Goal: Information Seeking & Learning: Learn about a topic

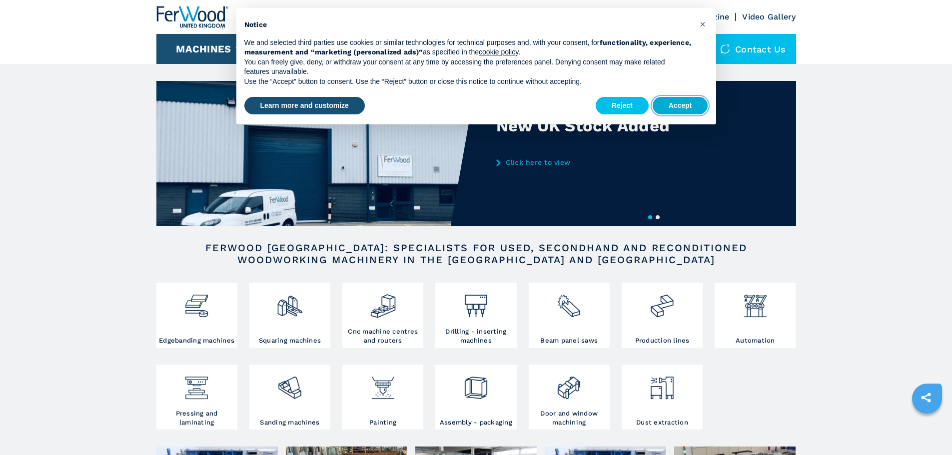
click at [691, 108] on button "Accept" at bounding box center [680, 106] width 55 height 18
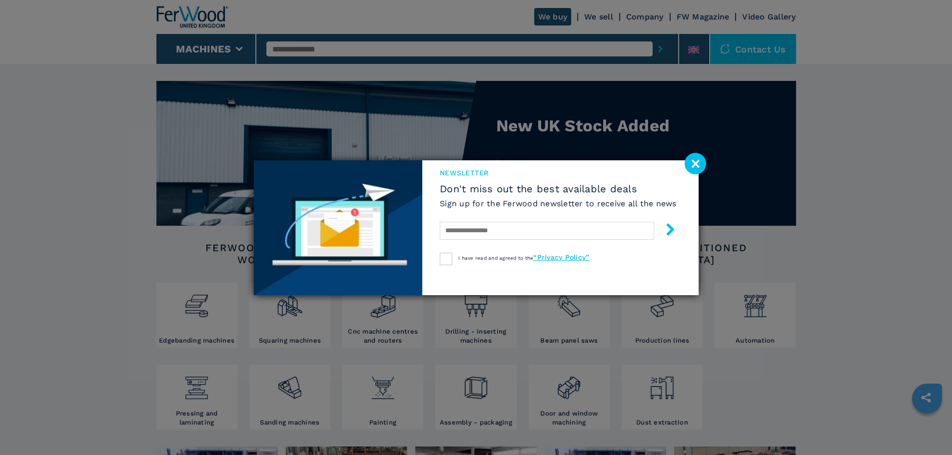
click at [700, 165] on image at bounding box center [695, 163] width 21 height 21
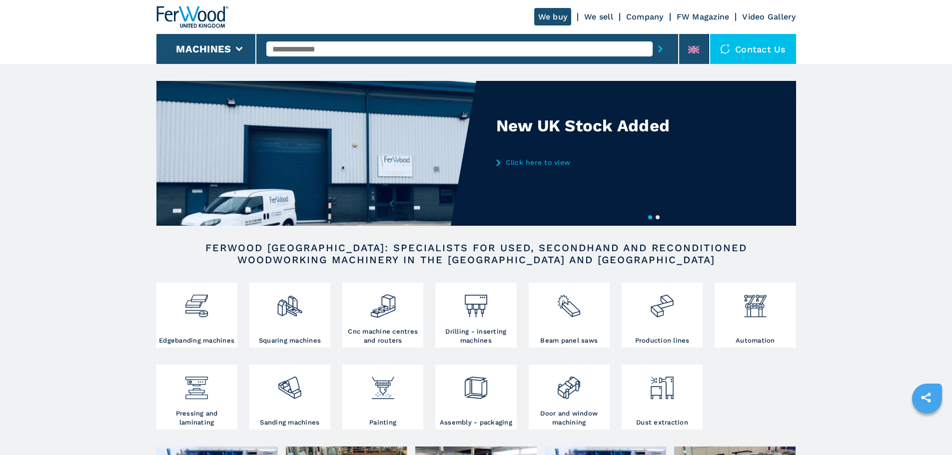
click at [557, 13] on link "We buy" at bounding box center [552, 16] width 37 height 17
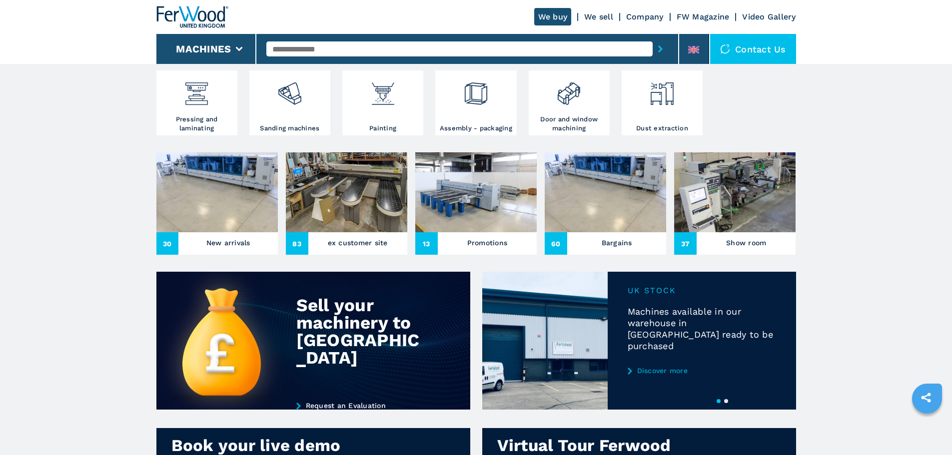
scroll to position [300, 0]
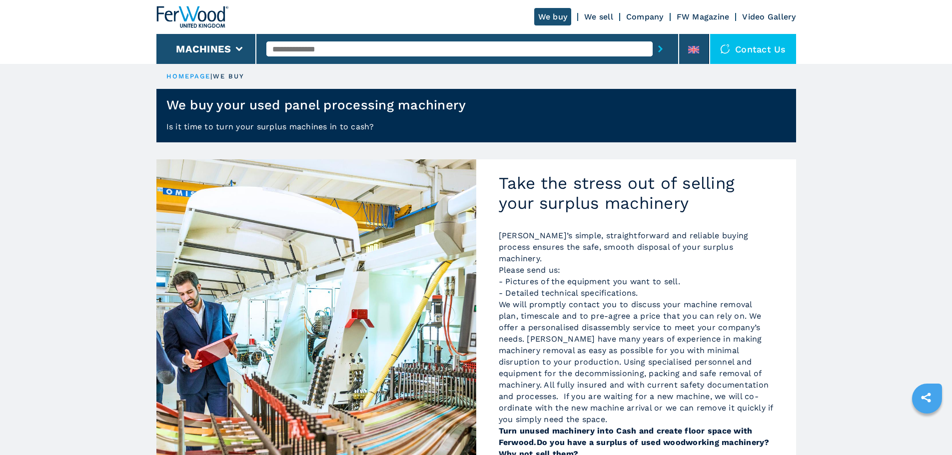
click at [595, 15] on link "We sell" at bounding box center [598, 16] width 29 height 9
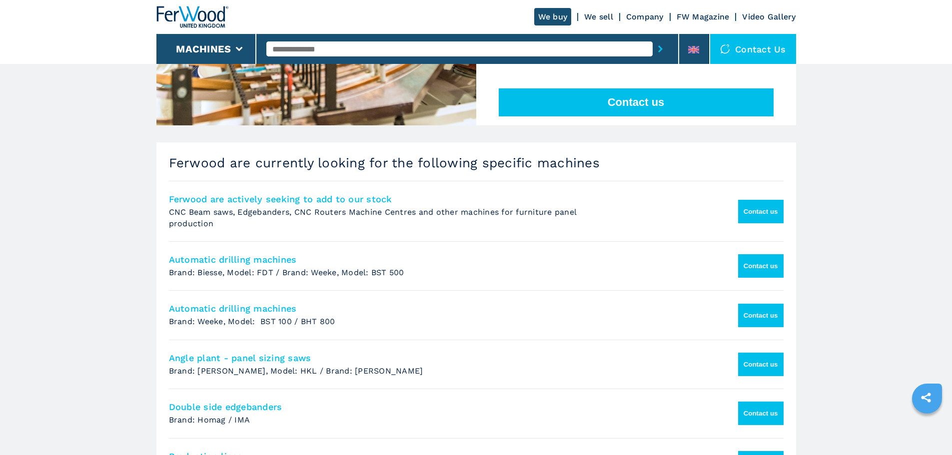
scroll to position [550, 0]
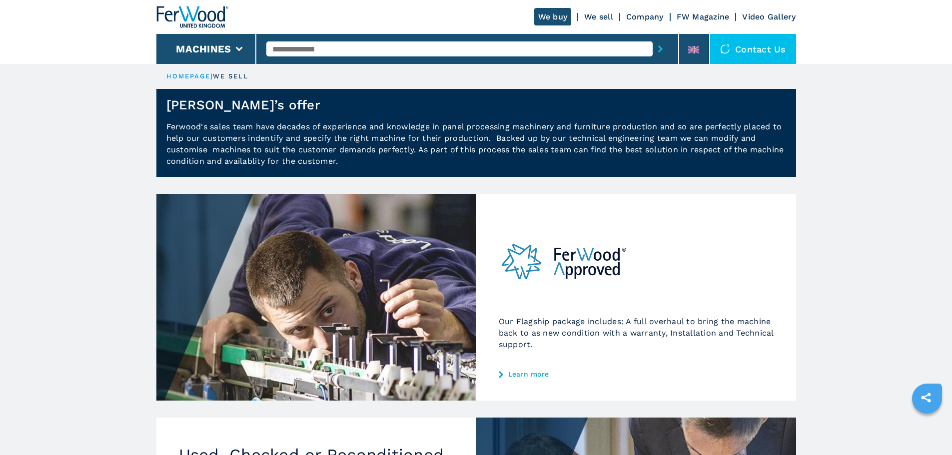
click at [753, 14] on link "Video Gallery" at bounding box center [768, 16] width 53 height 9
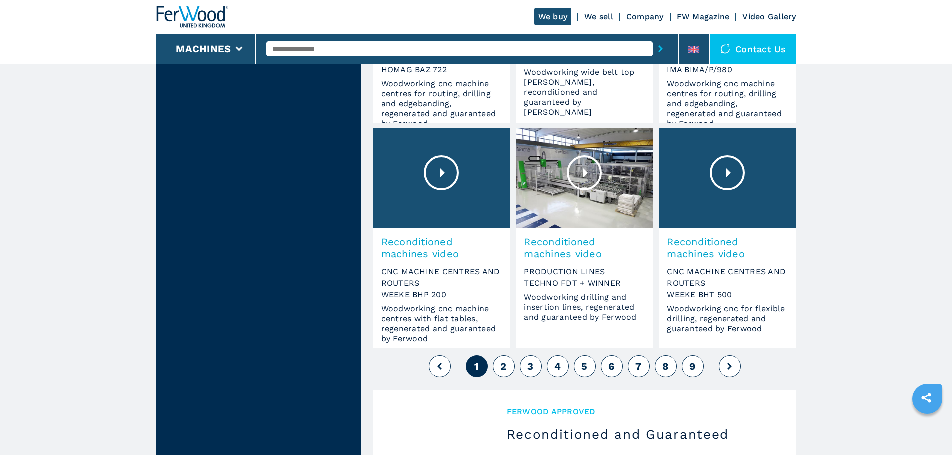
scroll to position [749, 0]
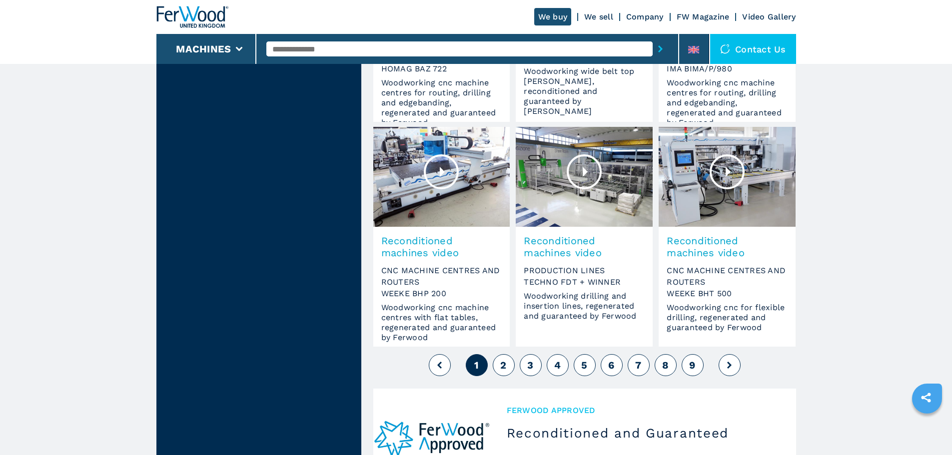
click at [507, 363] on button "2" at bounding box center [504, 365] width 22 height 22
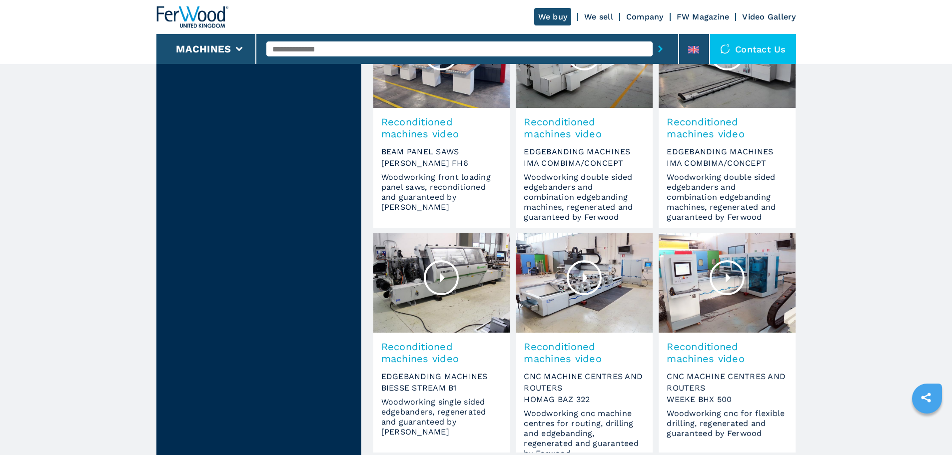
scroll to position [749, 0]
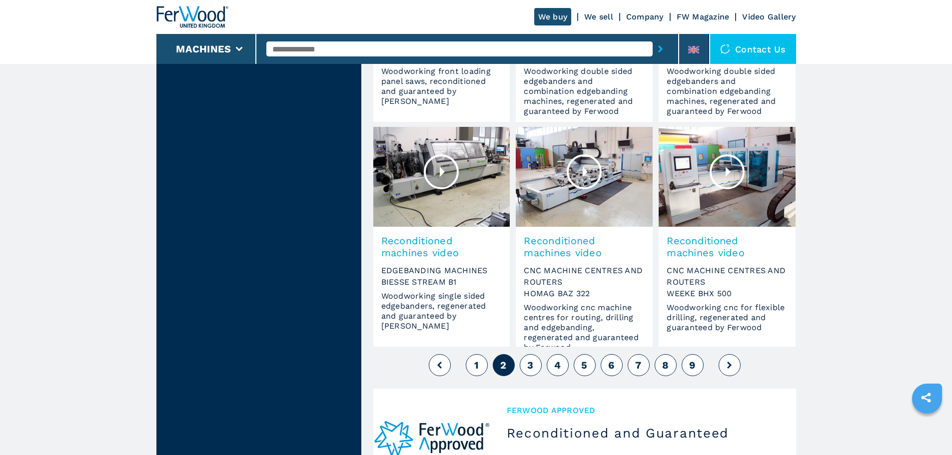
click at [532, 369] on span "3" at bounding box center [530, 365] width 6 height 12
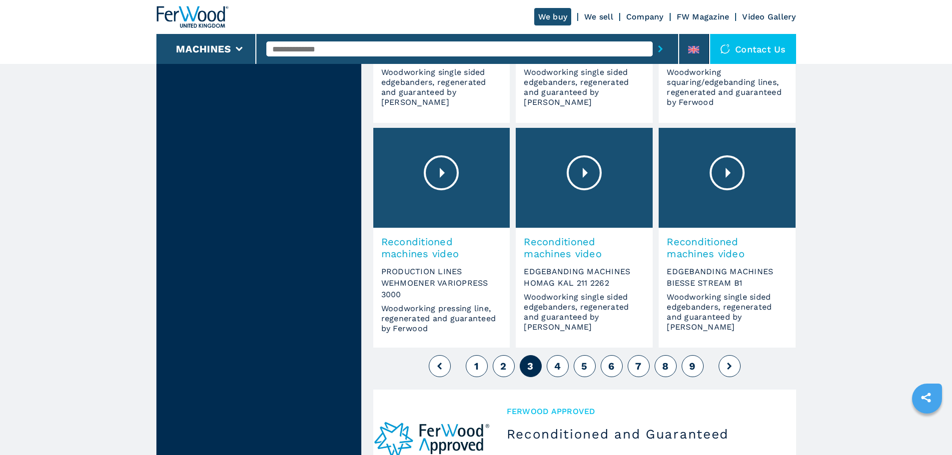
scroll to position [749, 0]
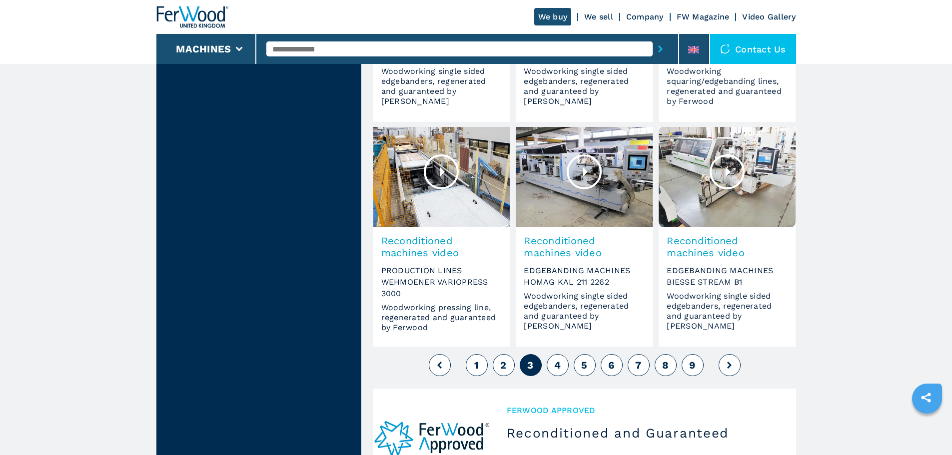
click at [442, 170] on div at bounding box center [441, 171] width 35 height 35
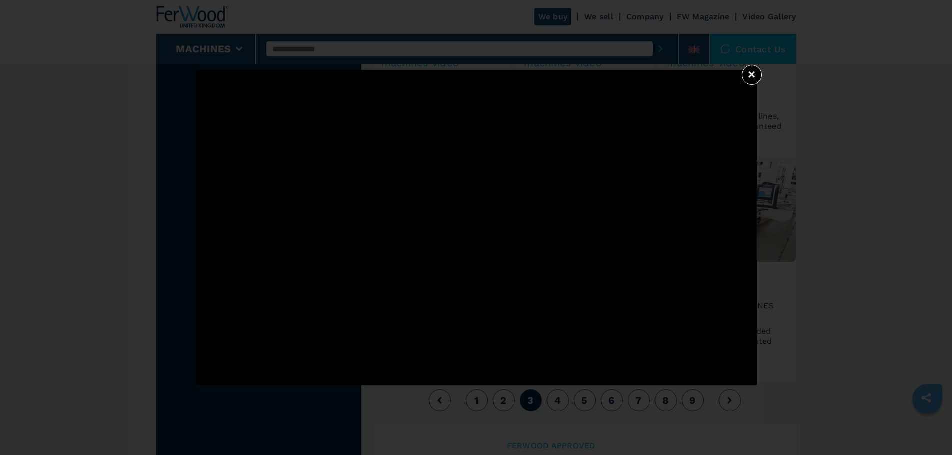
scroll to position [650, 0]
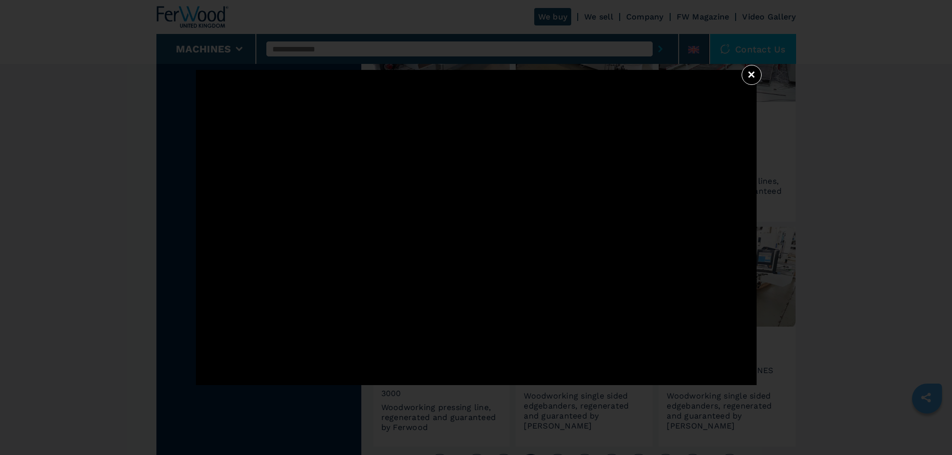
click at [752, 73] on button "×" at bounding box center [751, 75] width 20 height 20
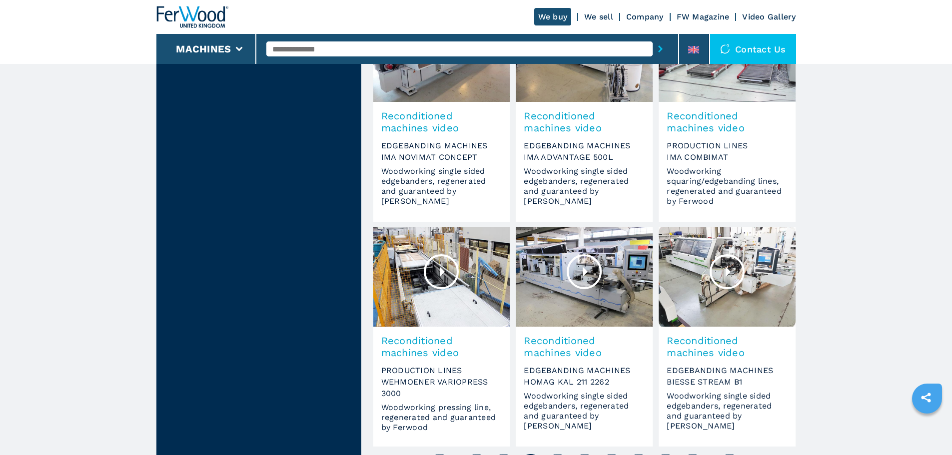
click at [443, 273] on div at bounding box center [441, 271] width 35 height 35
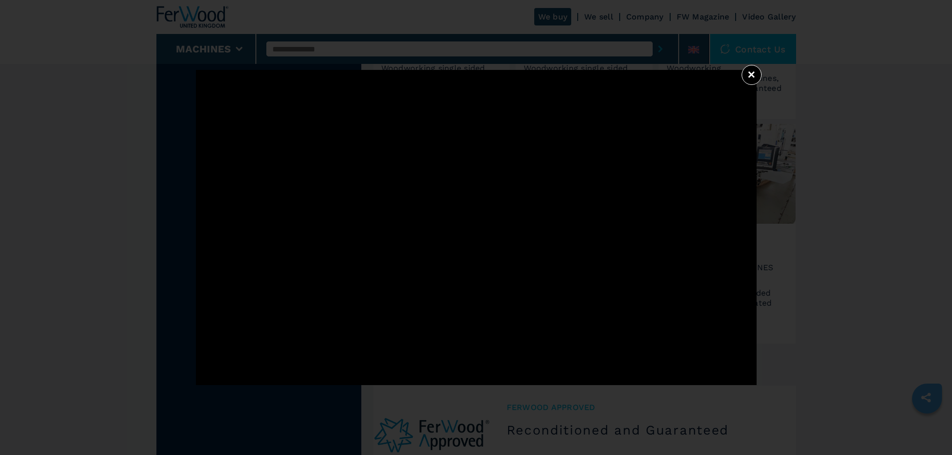
scroll to position [749, 0]
click at [749, 80] on button "×" at bounding box center [751, 75] width 20 height 20
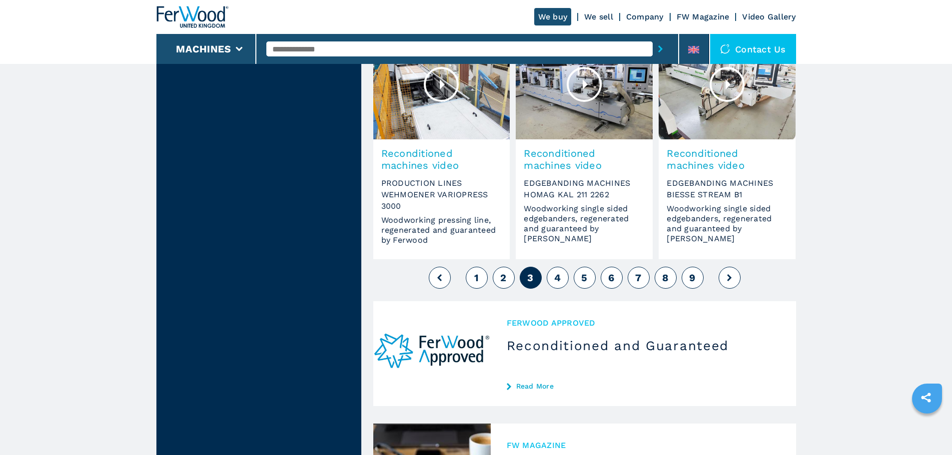
scroll to position [849, 0]
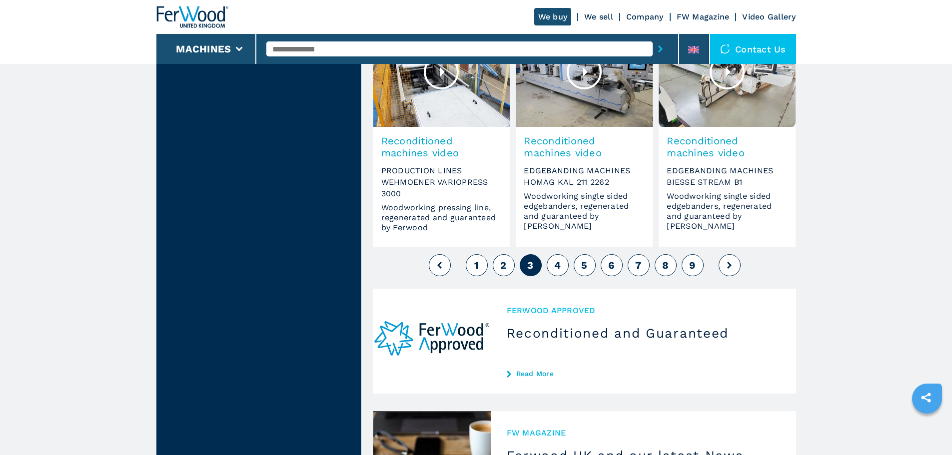
click at [559, 269] on span "4" at bounding box center [557, 265] width 6 height 12
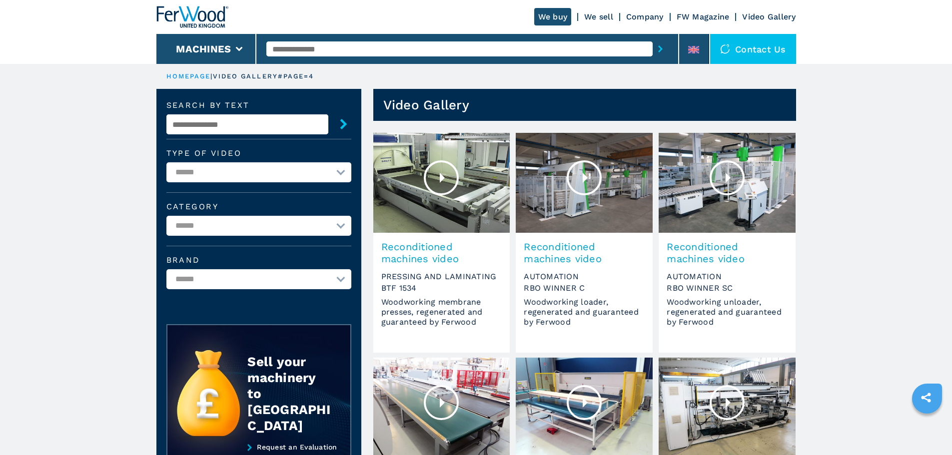
click at [440, 178] on div at bounding box center [441, 177] width 35 height 35
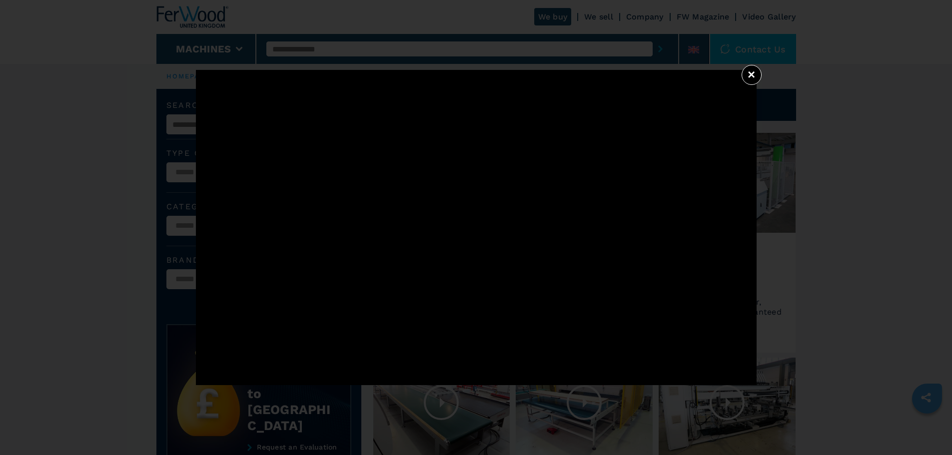
click at [751, 71] on button "×" at bounding box center [751, 75] width 20 height 20
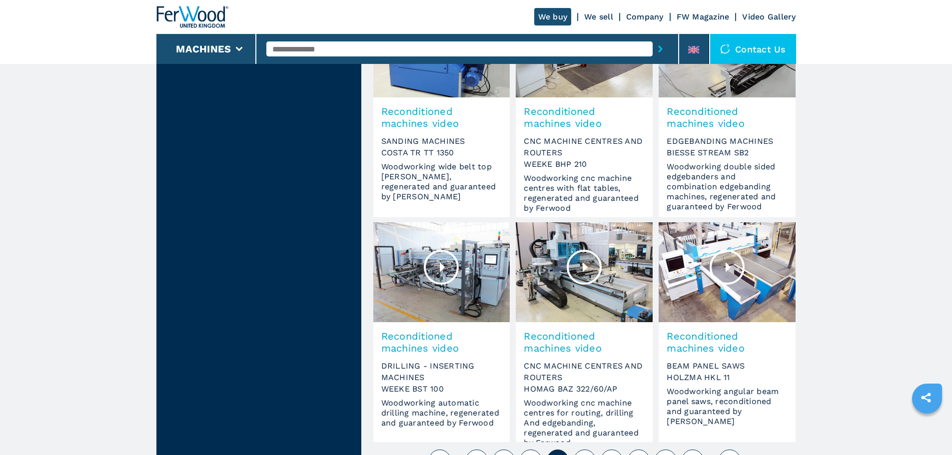
scroll to position [749, 0]
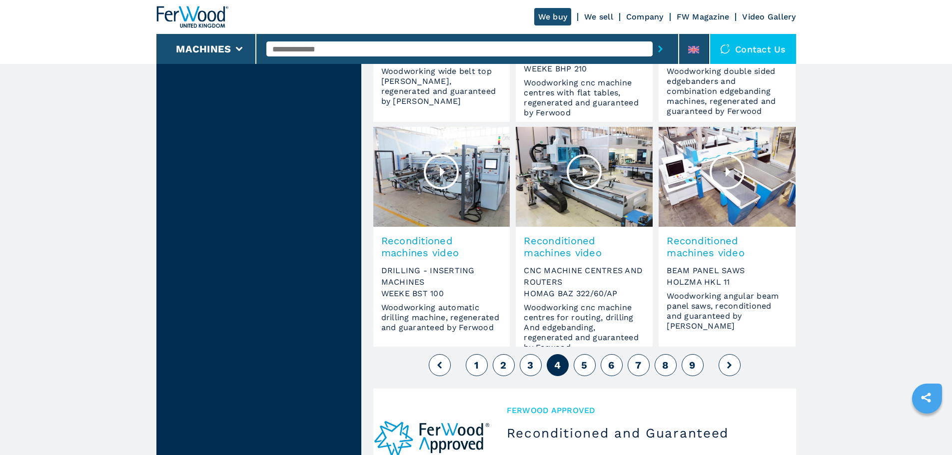
click at [587, 365] on span "5" at bounding box center [584, 365] width 6 height 12
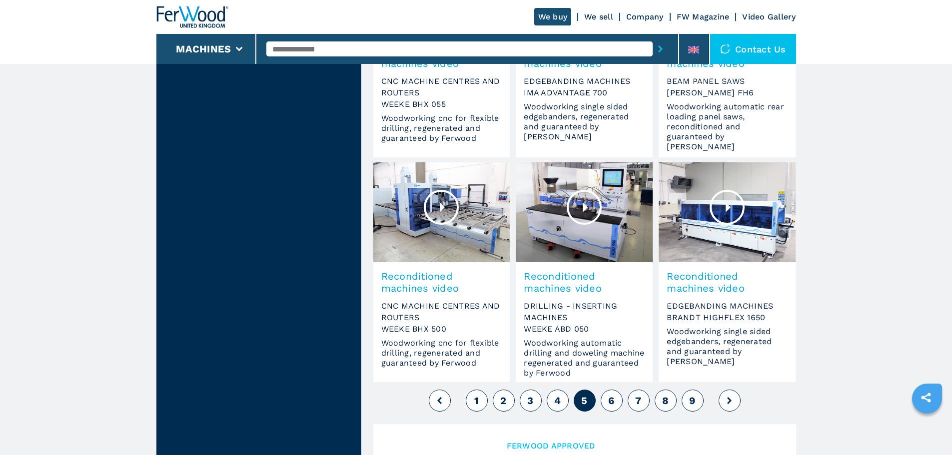
scroll to position [749, 0]
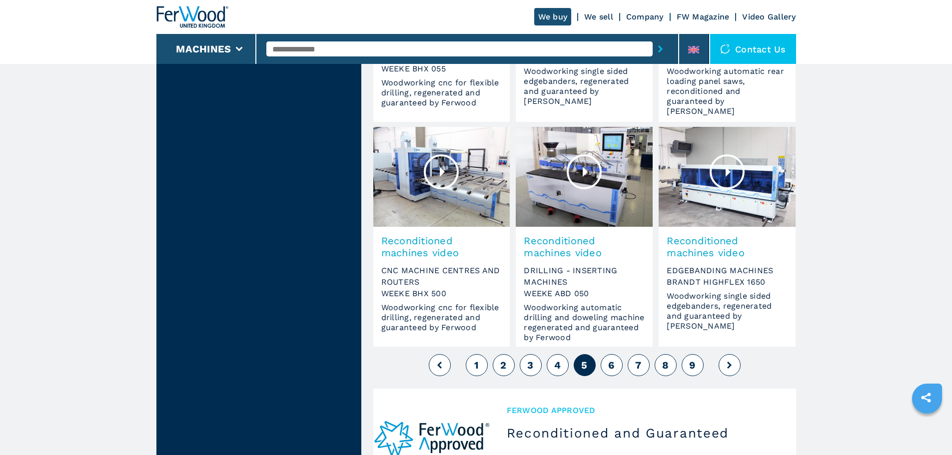
click at [610, 365] on span "6" at bounding box center [611, 365] width 6 height 12
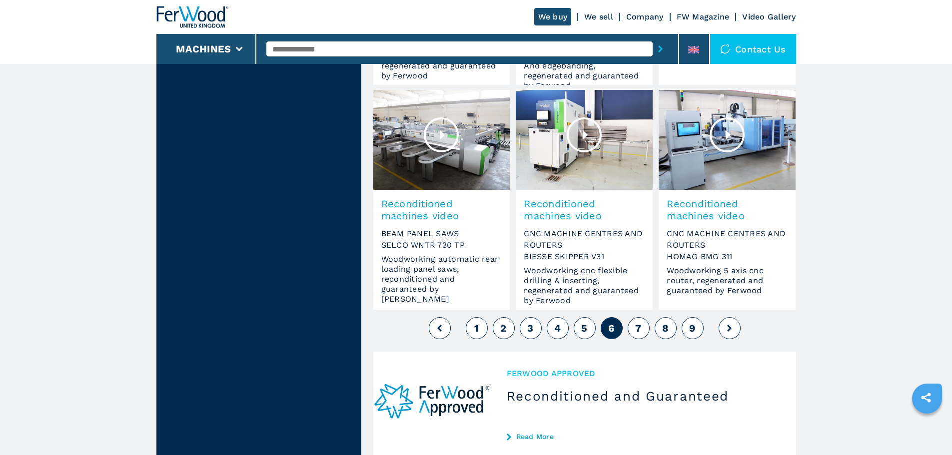
scroll to position [799, 0]
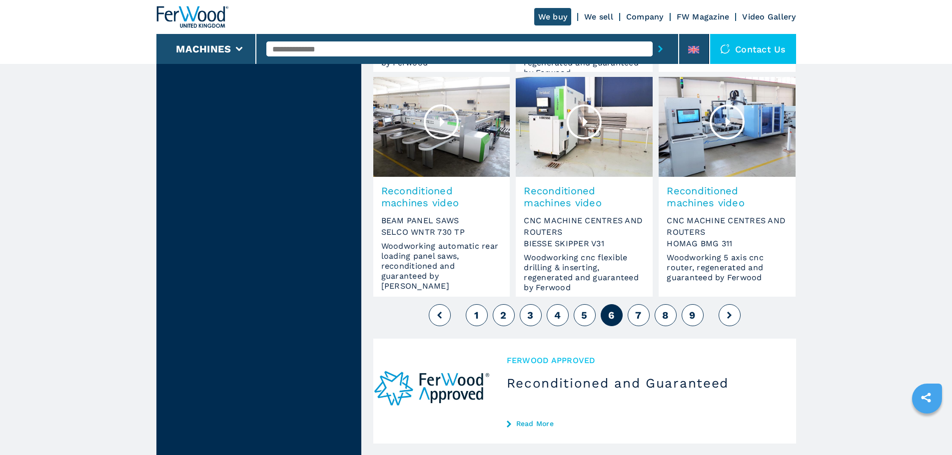
click at [639, 317] on span "7" at bounding box center [638, 315] width 6 height 12
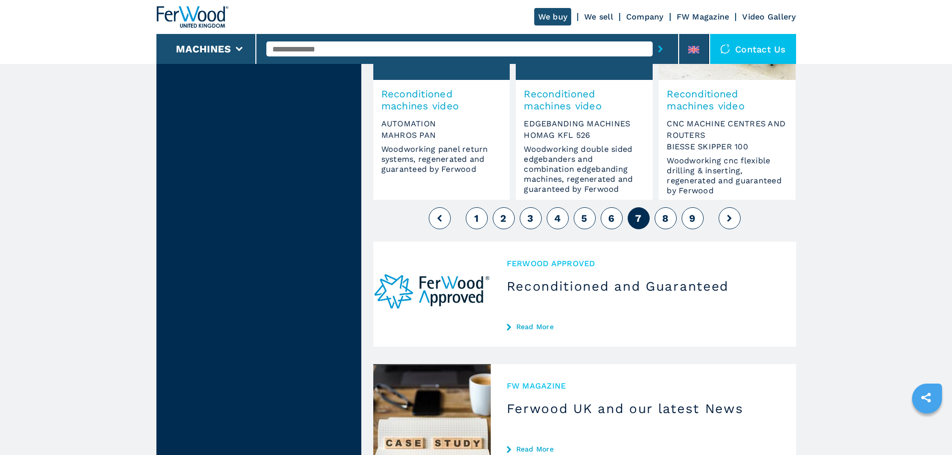
scroll to position [899, 0]
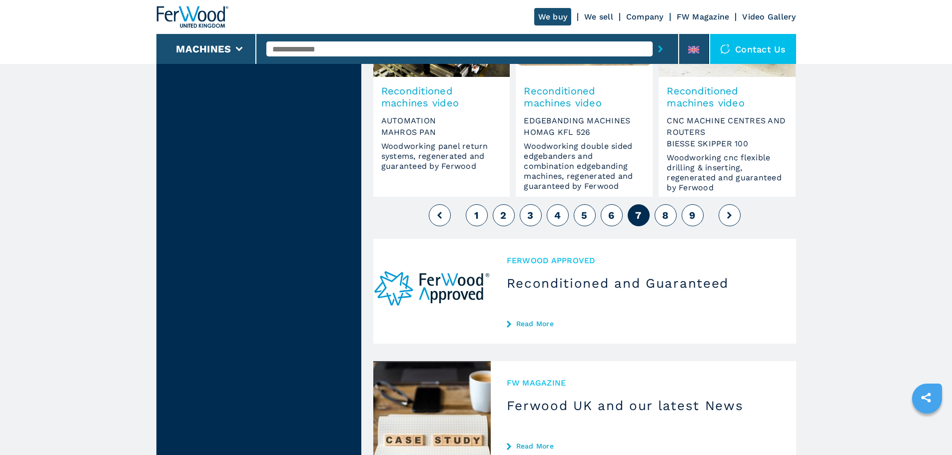
click at [665, 205] on button "8" at bounding box center [666, 215] width 22 height 22
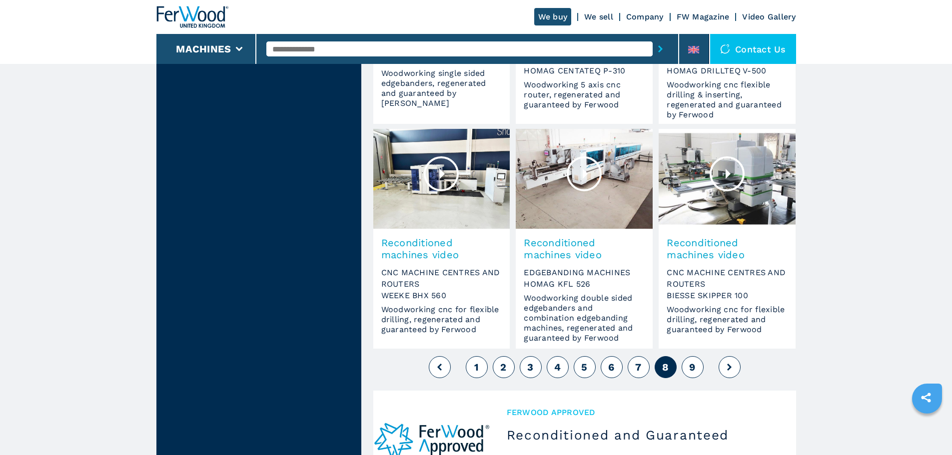
scroll to position [749, 0]
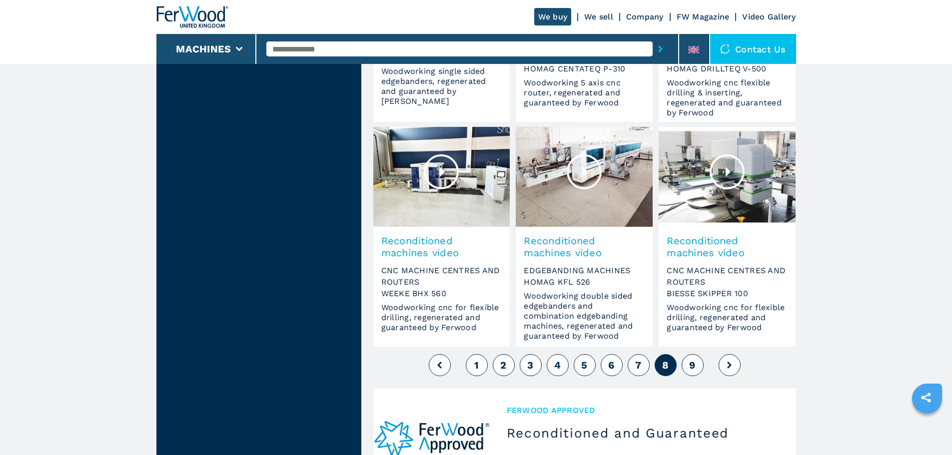
click at [689, 364] on button "9" at bounding box center [693, 365] width 22 height 22
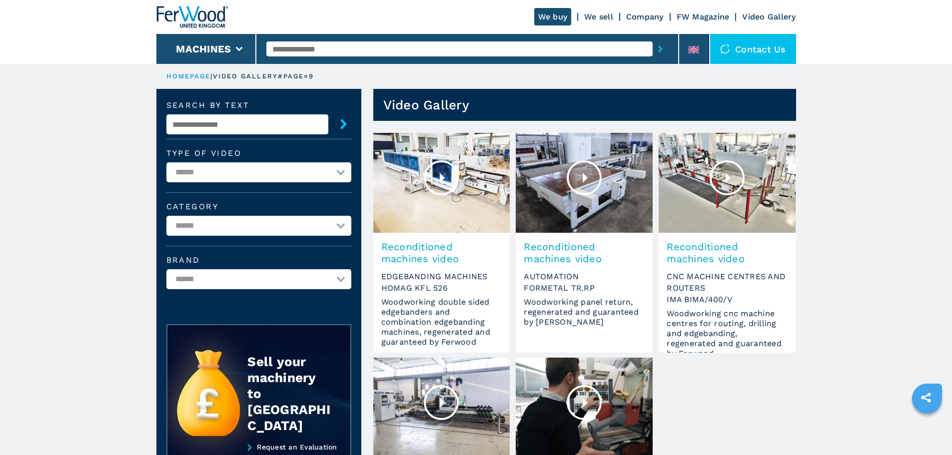
click at [319, 130] on input "text" at bounding box center [247, 124] width 162 height 20
click at [340, 127] on icon "submit" at bounding box center [343, 124] width 10 height 10
click at [344, 120] on icon "submit" at bounding box center [343, 124] width 10 height 10
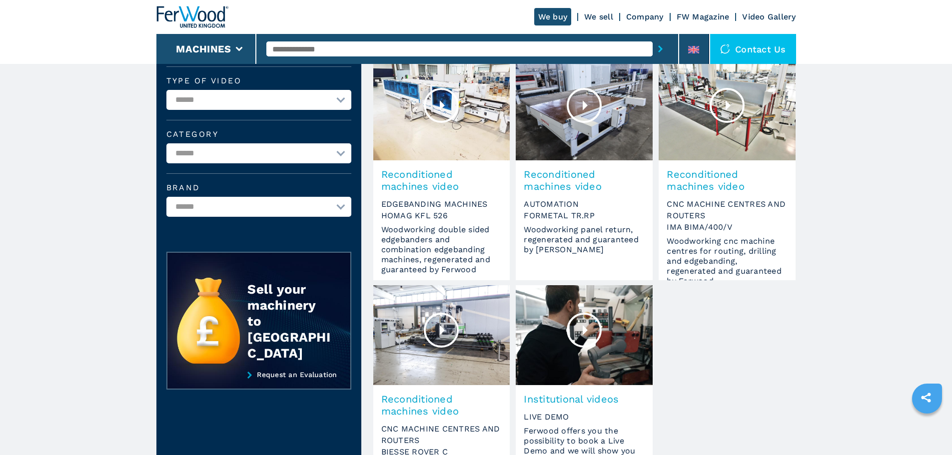
scroll to position [150, 0]
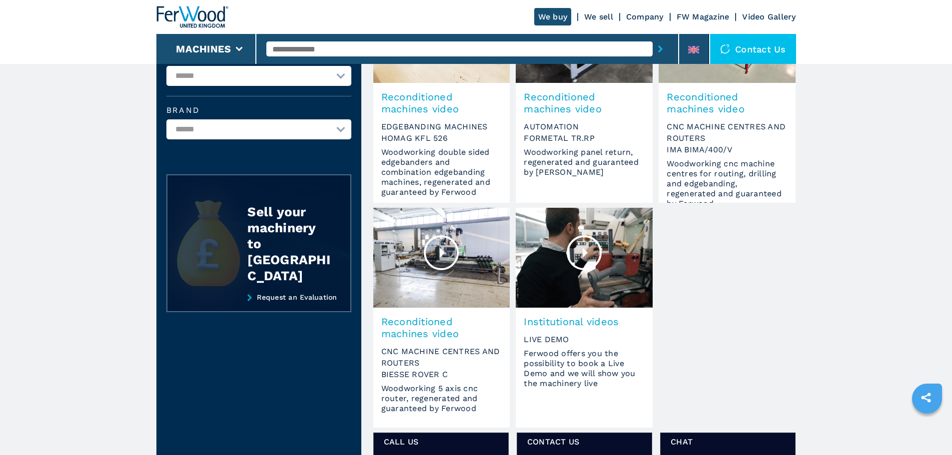
click at [284, 224] on div "Sell your machinery to [GEOGRAPHIC_DATA]" at bounding box center [288, 244] width 83 height 80
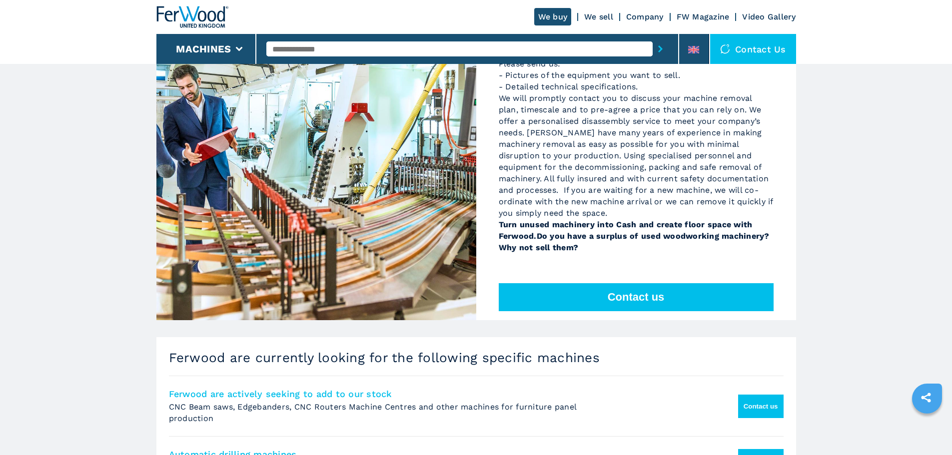
scroll to position [100, 0]
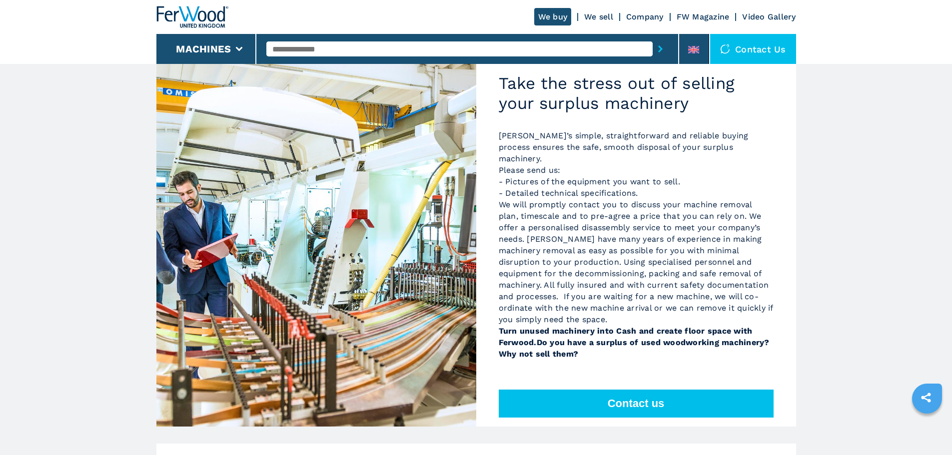
click at [629, 392] on button "Contact us" at bounding box center [636, 404] width 275 height 28
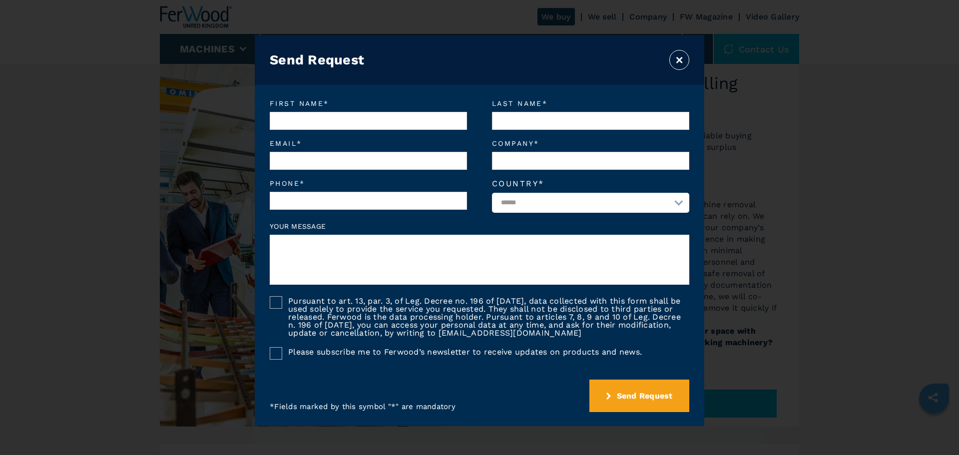
click at [676, 52] on button "×" at bounding box center [680, 60] width 20 height 20
